Goal: Task Accomplishment & Management: Manage account settings

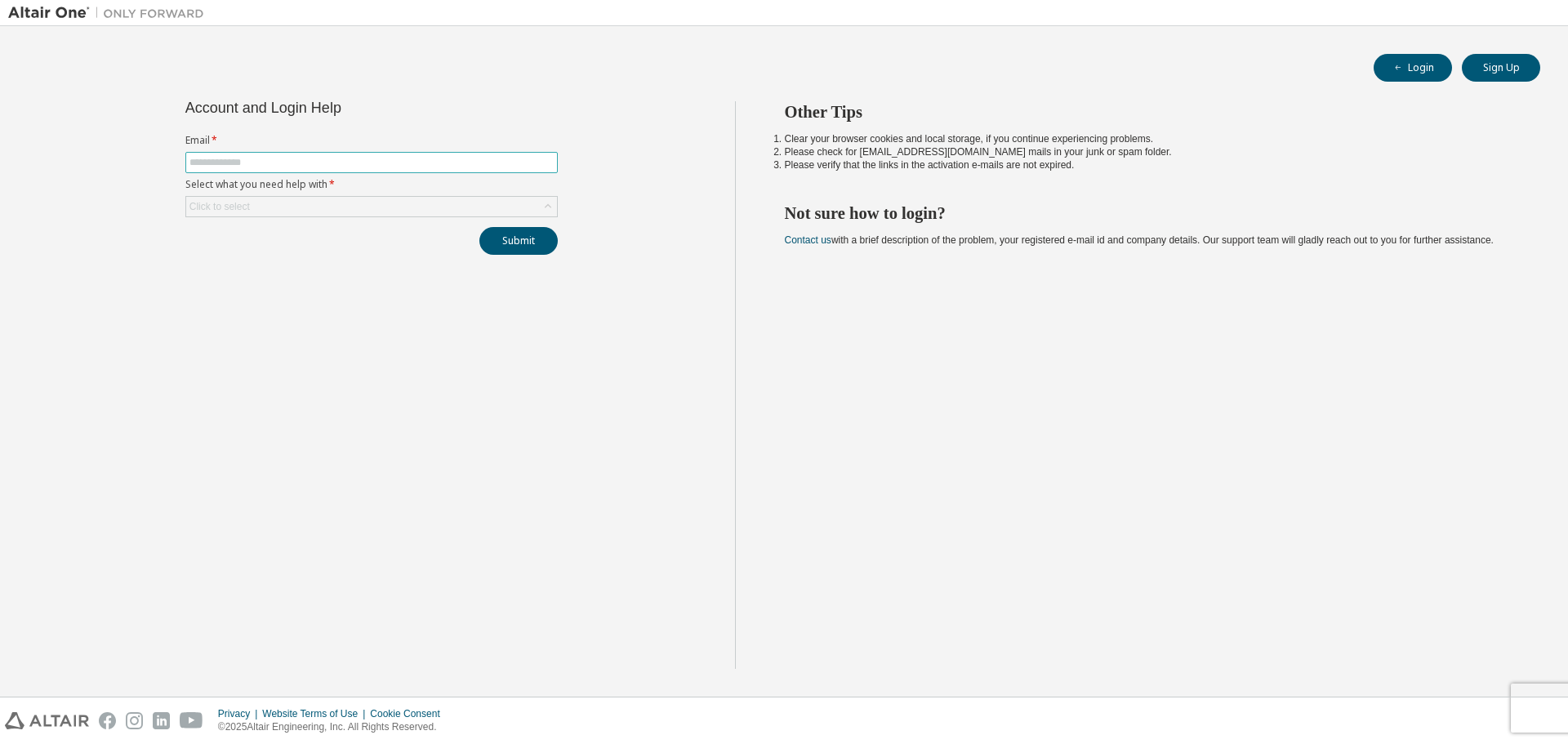
click at [367, 166] on input "text" at bounding box center [371, 163] width 364 height 13
click at [369, 267] on div "Account and Login Help Email * Select what you need help with * Click to select…" at bounding box center [372, 385] width 727 height 568
click at [379, 165] on input "text" at bounding box center [371, 163] width 364 height 13
type input "**********"
click at [294, 207] on div "Click to select" at bounding box center [371, 207] width 371 height 20
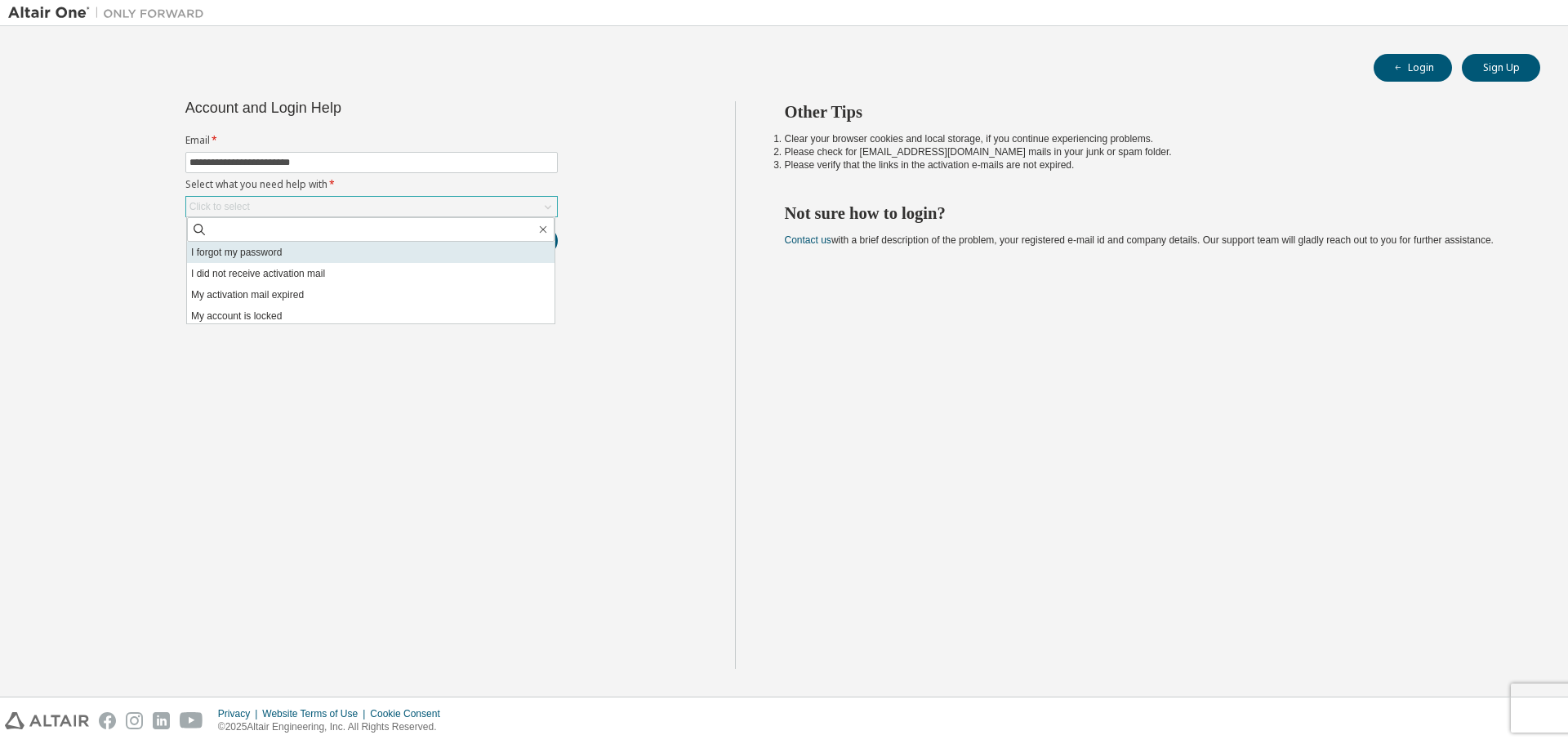
click at [292, 252] on li "I forgot my password" at bounding box center [370, 253] width 368 height 21
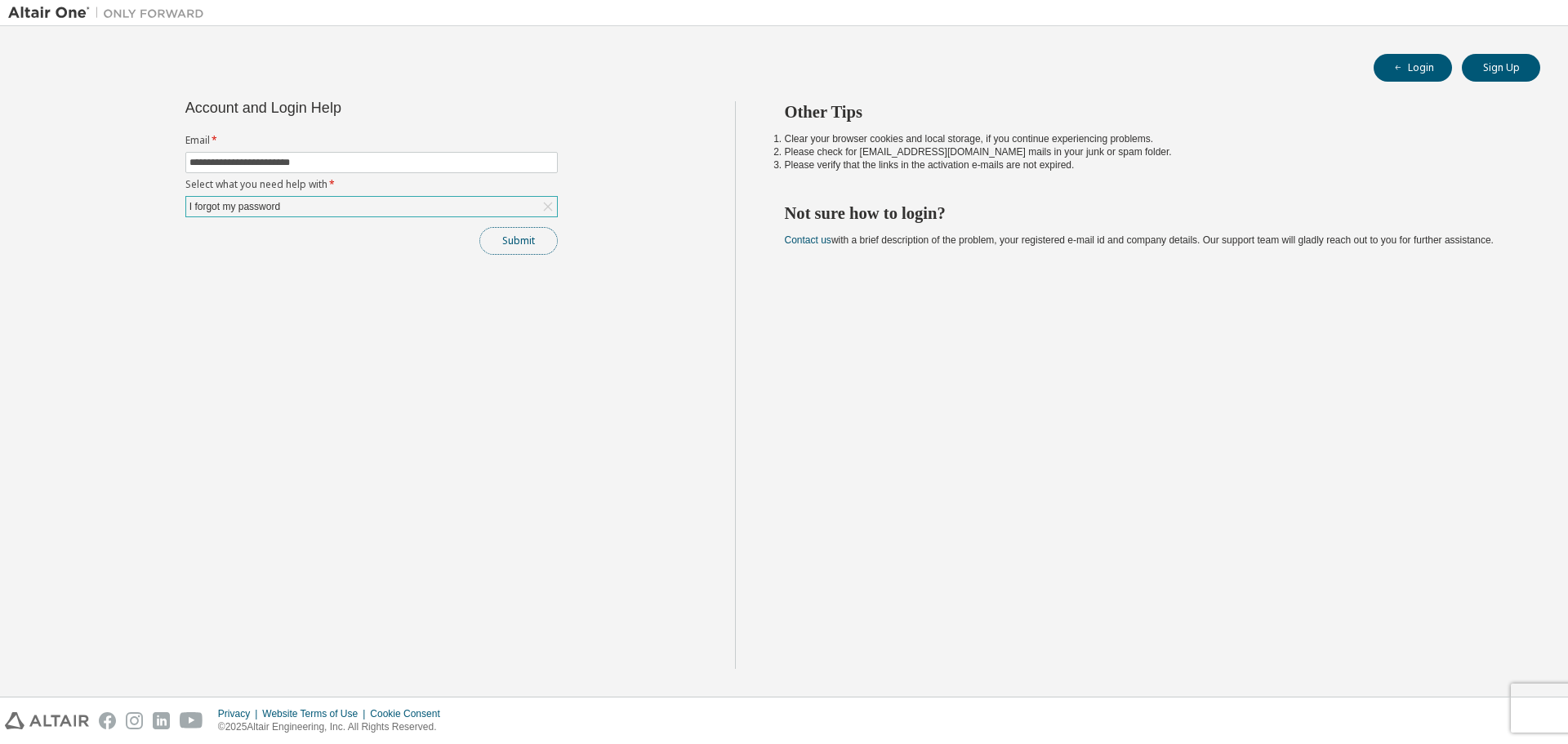
click at [517, 245] on button "Submit" at bounding box center [518, 241] width 78 height 28
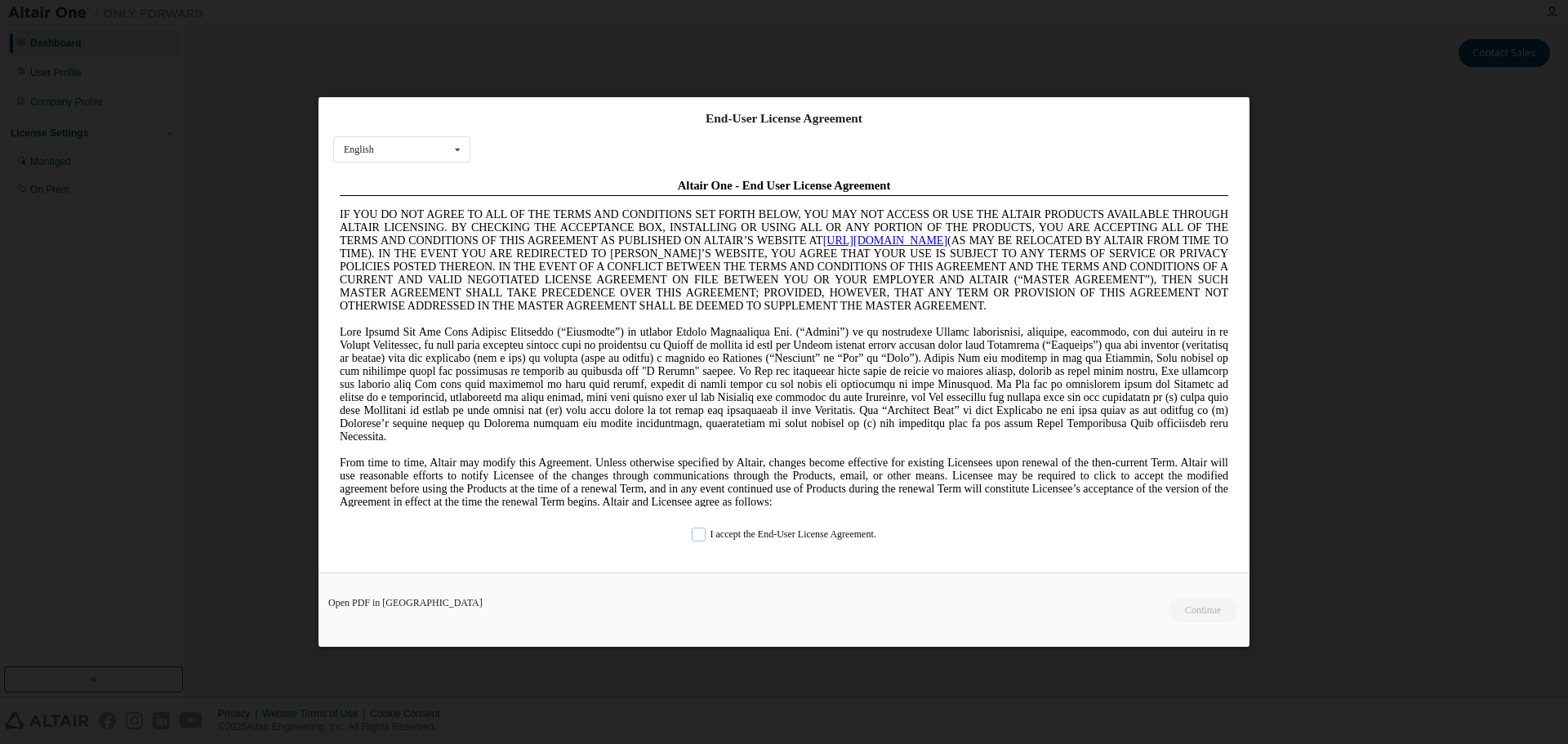
click at [703, 536] on label "I accept the End-User License Agreement." at bounding box center [784, 534] width 184 height 14
click at [1193, 607] on button "Continue" at bounding box center [1202, 611] width 70 height 25
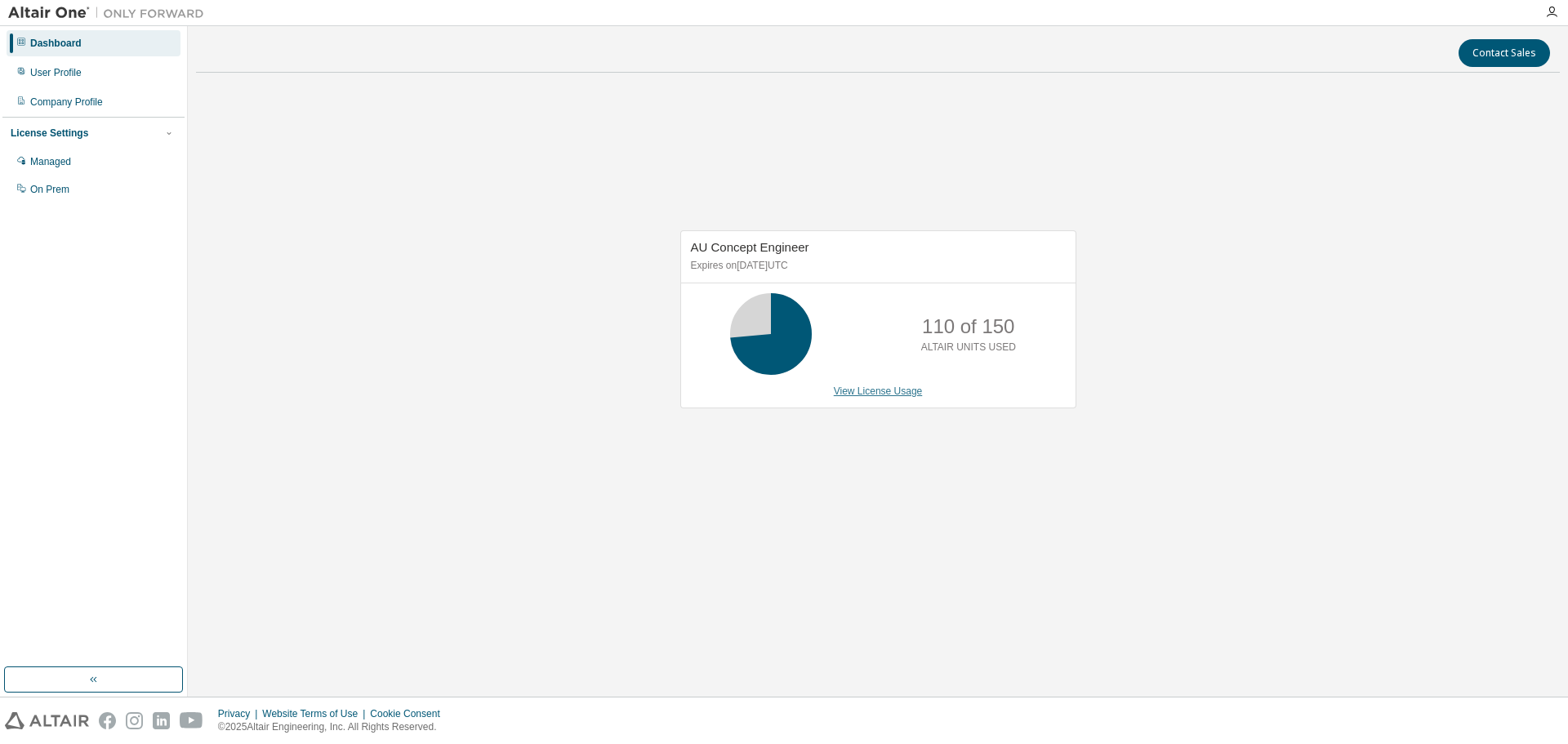
click at [898, 388] on link "View License Usage" at bounding box center [879, 392] width 89 height 12
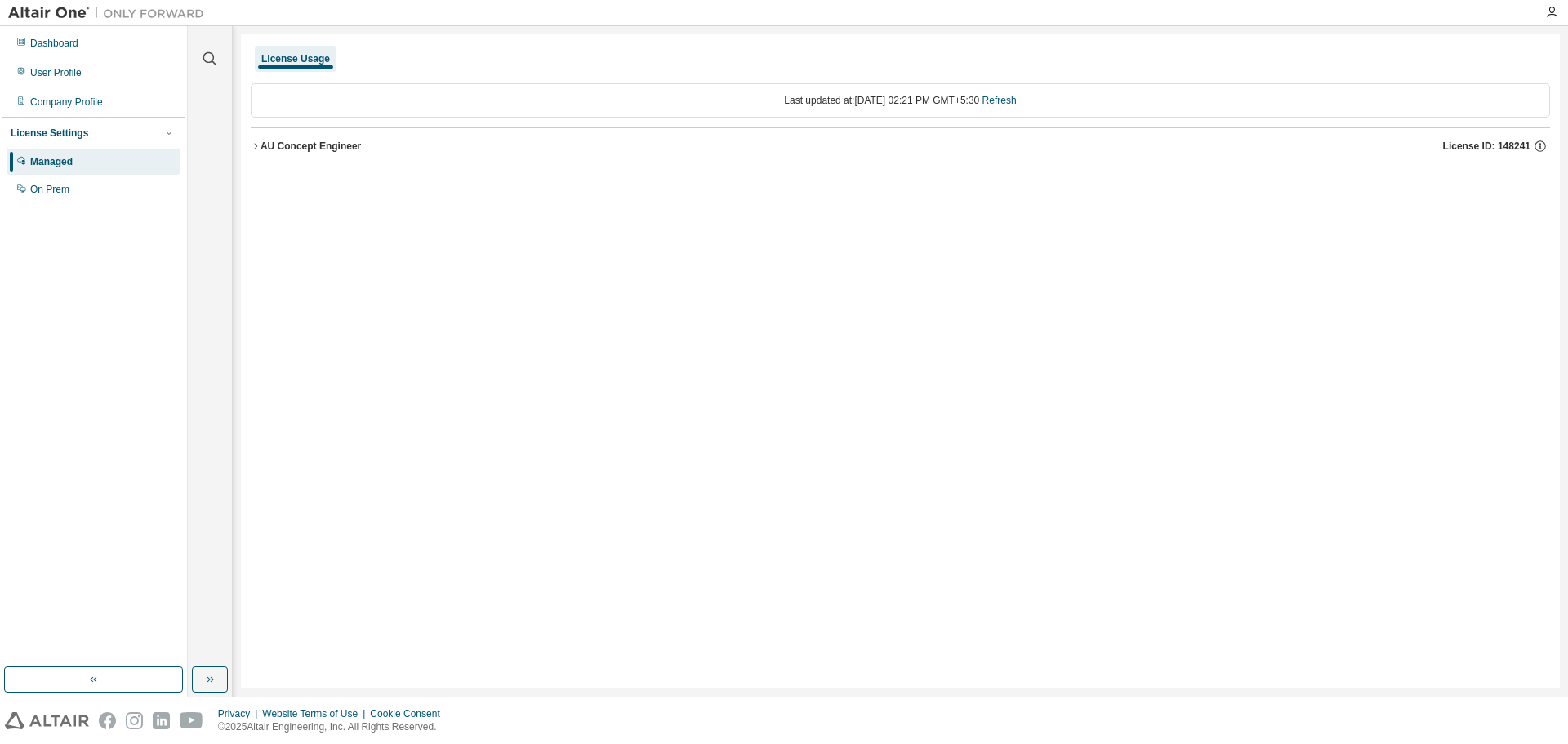
click at [262, 144] on div "AU Concept Engineer" at bounding box center [311, 146] width 100 height 13
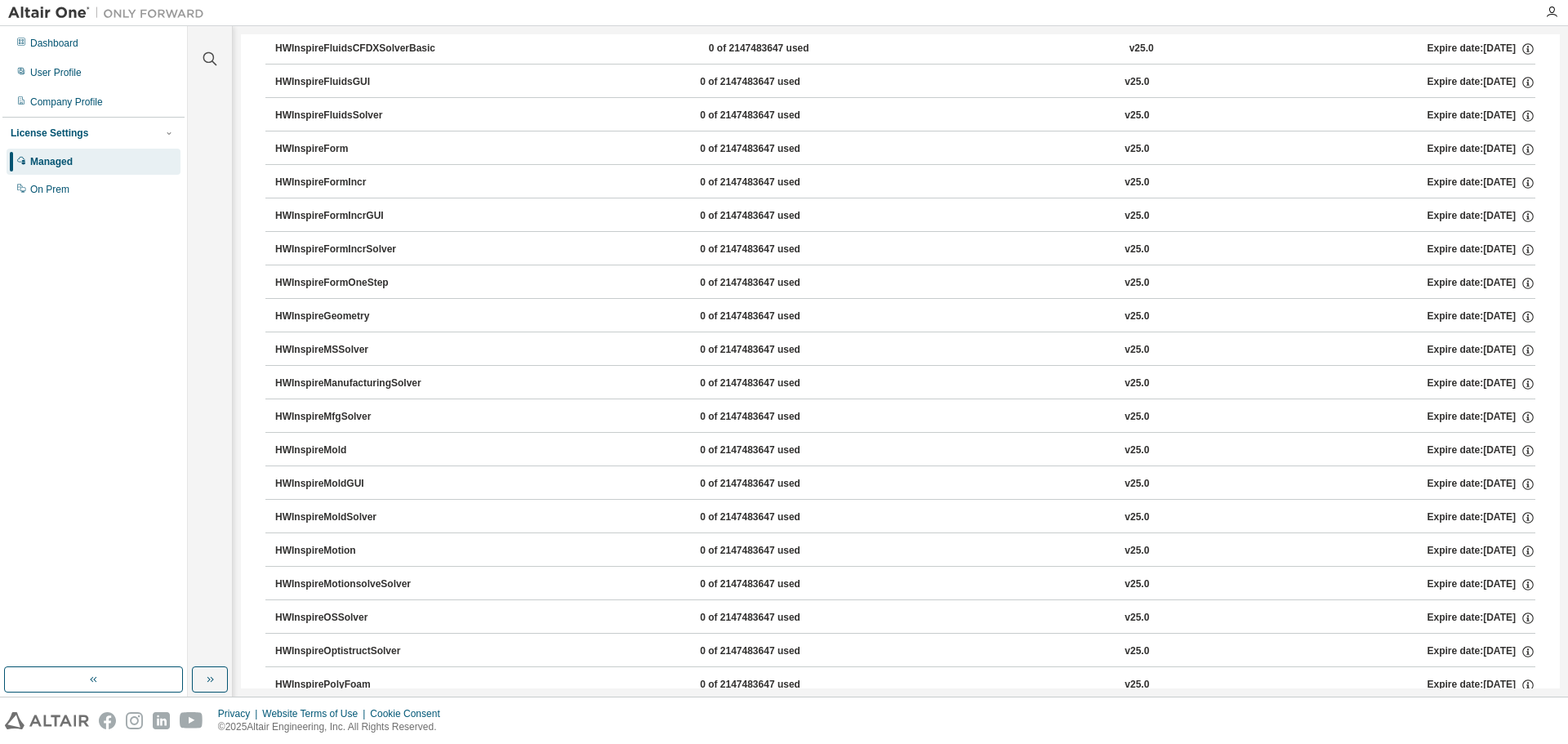
scroll to position [1339, 0]
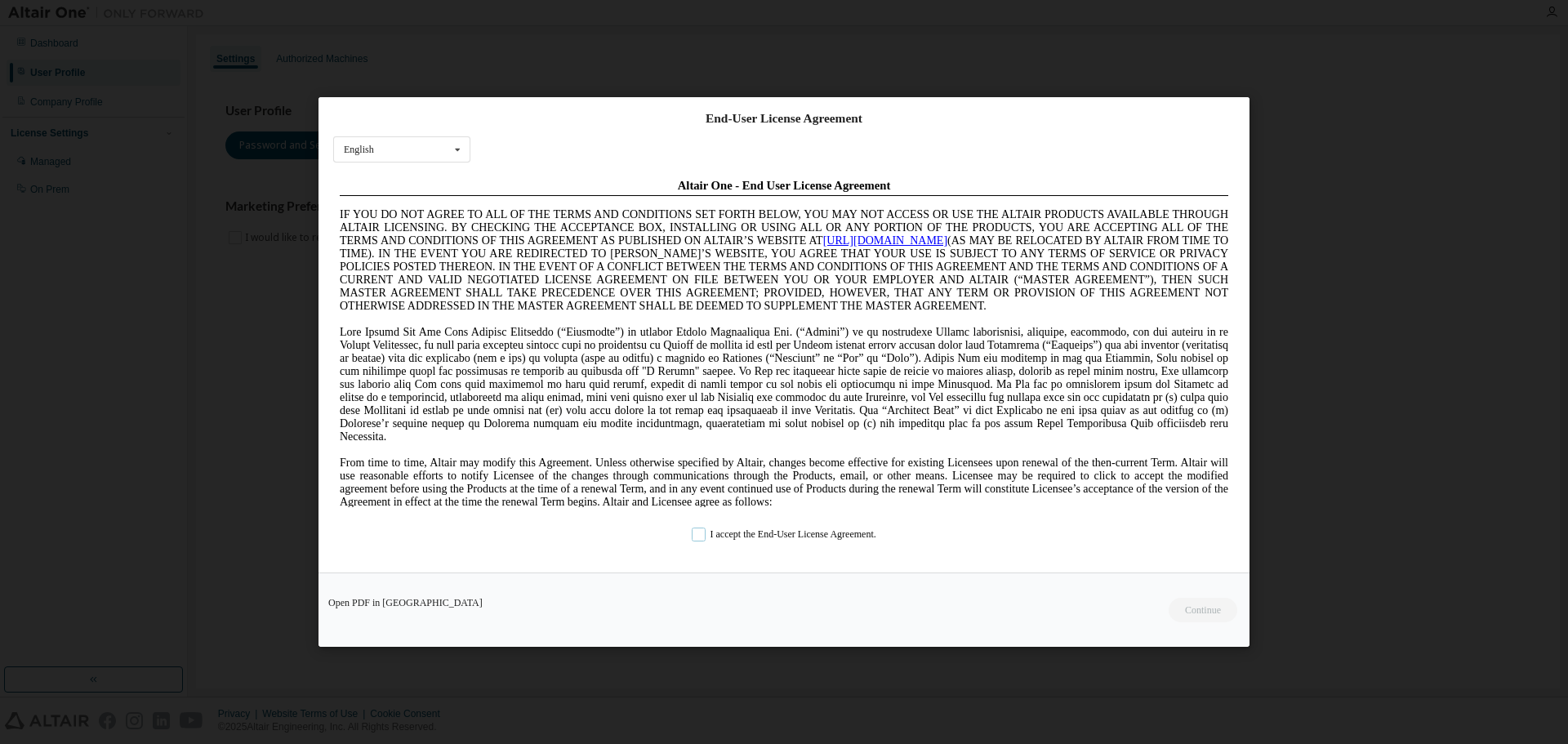
click at [708, 535] on label "I accept the End-User License Agreement." at bounding box center [784, 534] width 184 height 14
click at [1195, 603] on button "Continue" at bounding box center [1202, 611] width 70 height 25
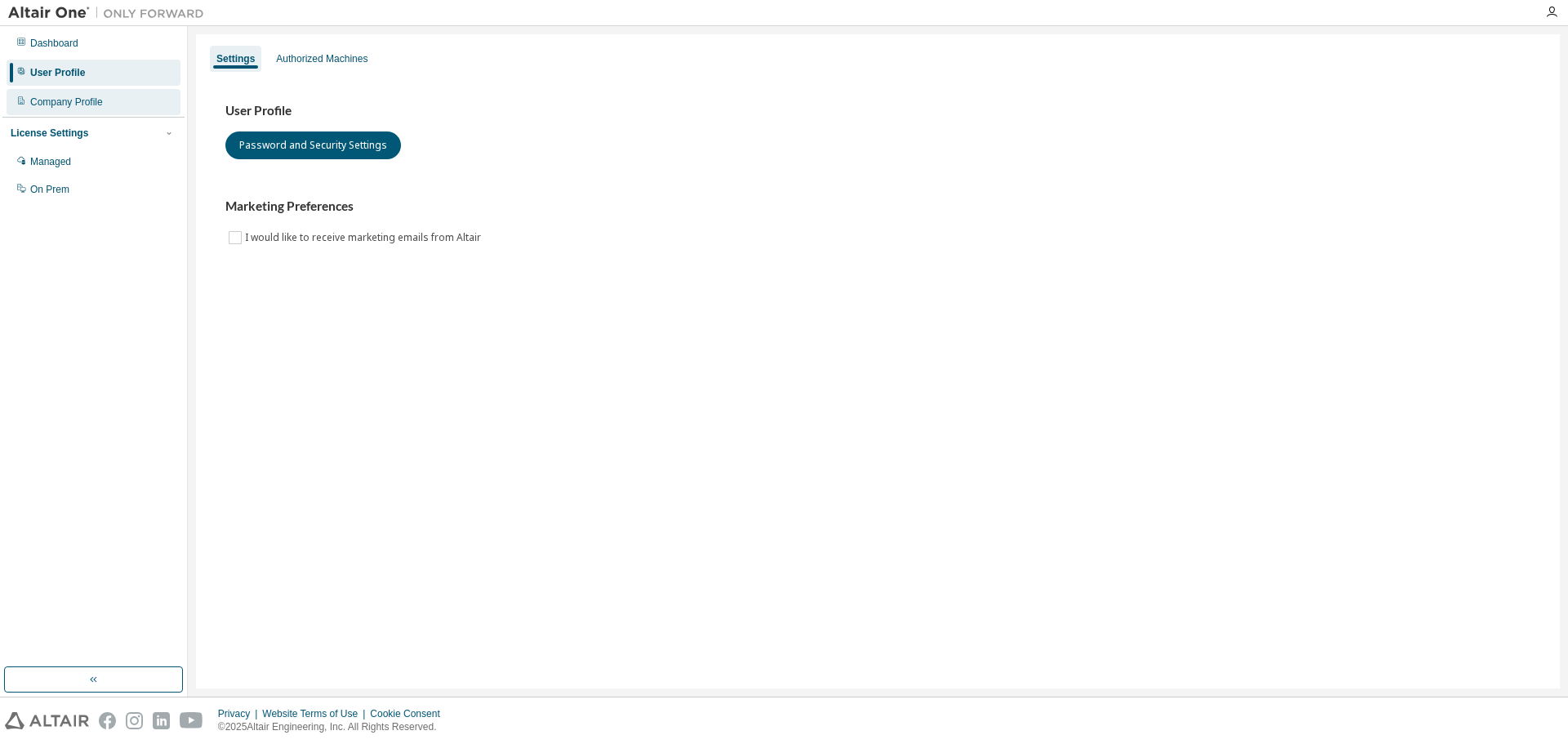
click at [92, 107] on div "Company Profile" at bounding box center [67, 102] width 72 height 13
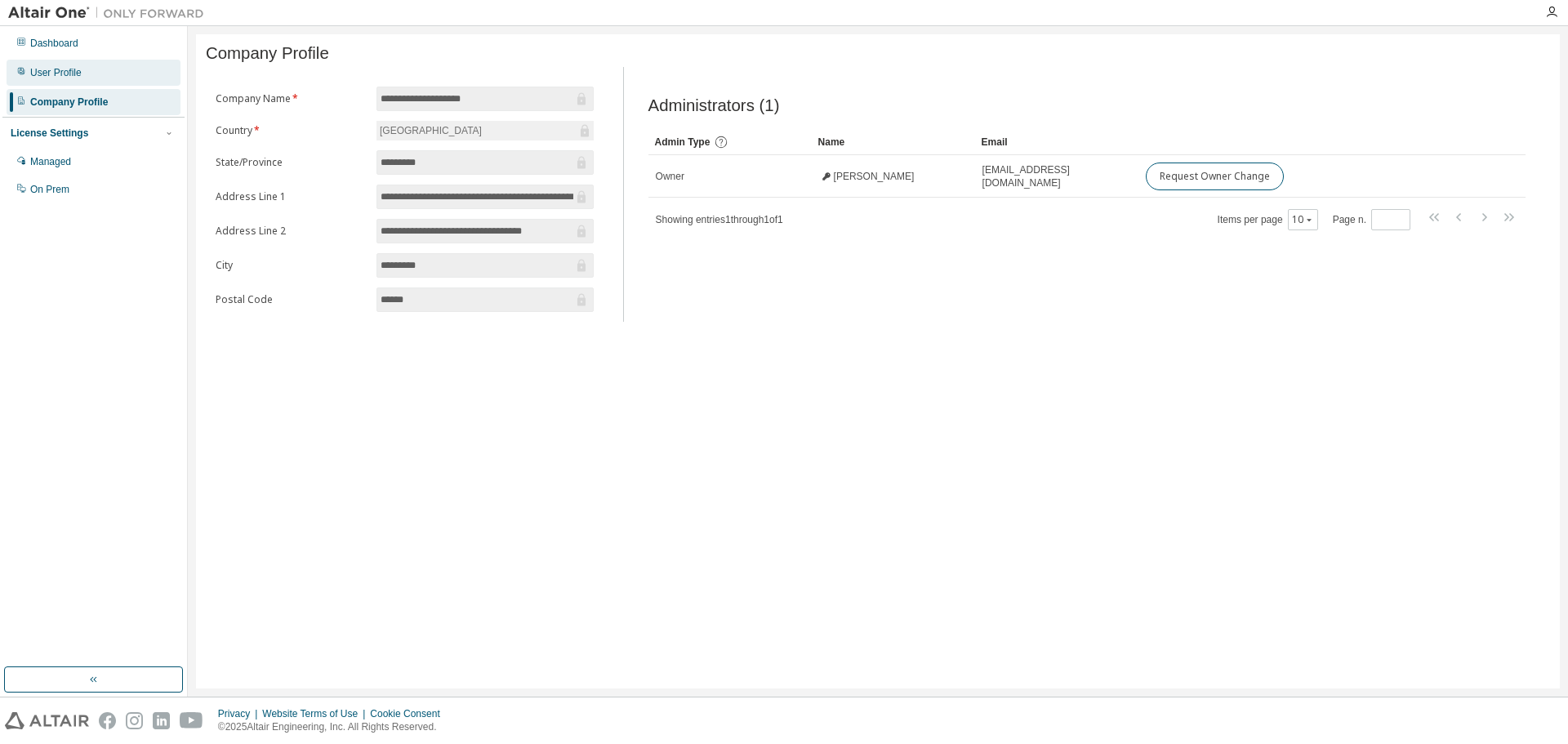
click at [90, 62] on div "User Profile" at bounding box center [93, 72] width 174 height 26
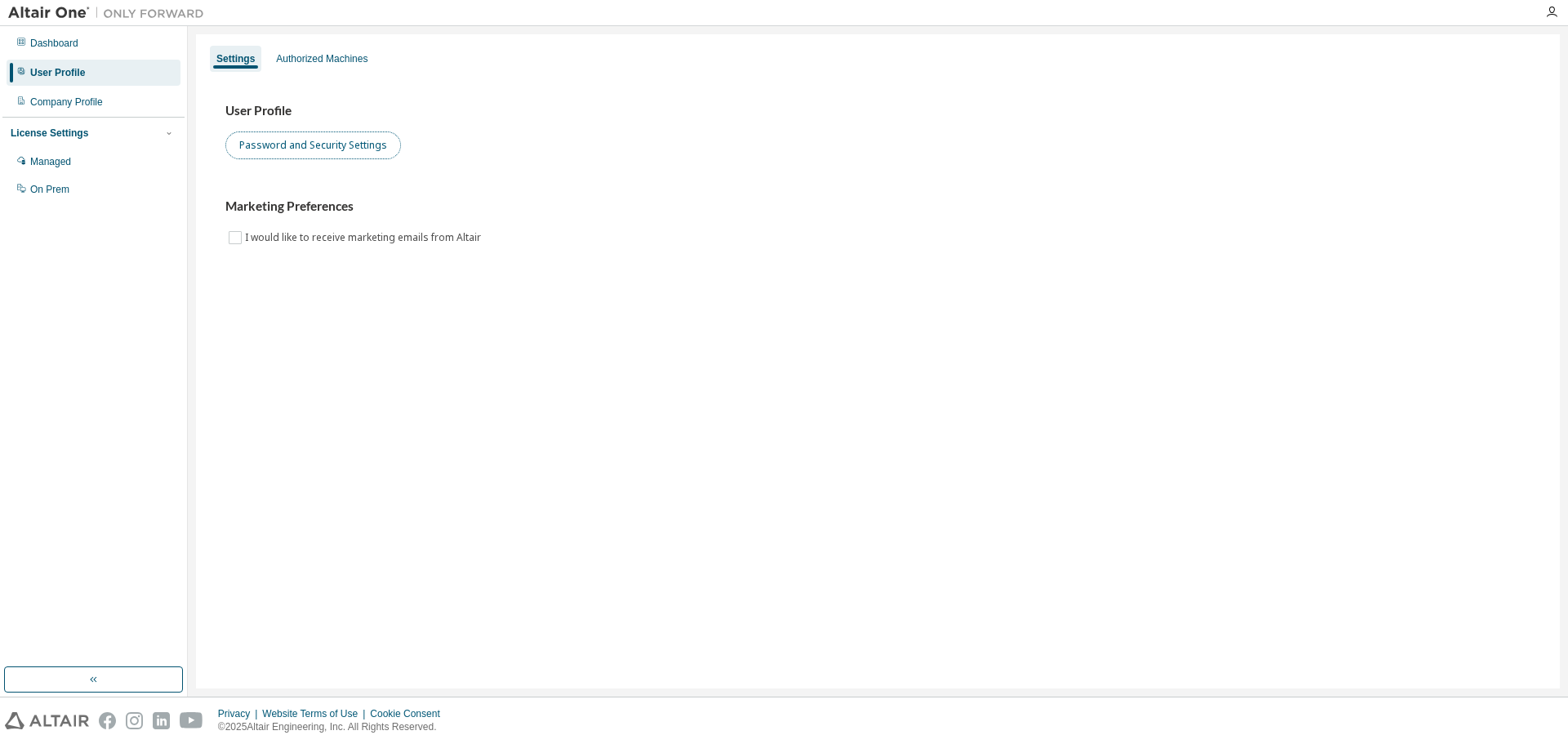
click at [290, 144] on button "Password and Security Settings" at bounding box center [313, 146] width 175 height 28
